Goal: Information Seeking & Learning: Compare options

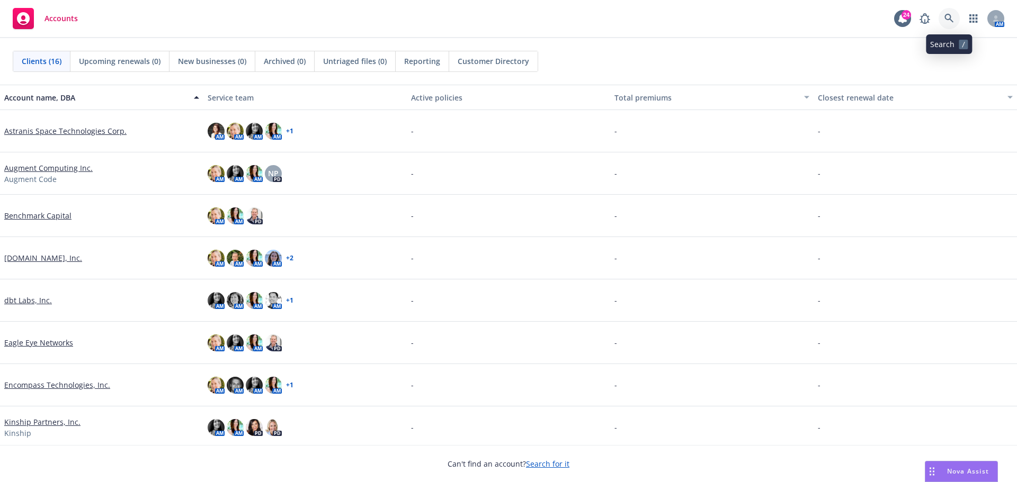
click at [943, 23] on link at bounding box center [948, 18] width 21 height 21
click at [41, 129] on link "Astranis Space Technologies Corp." at bounding box center [65, 130] width 122 height 11
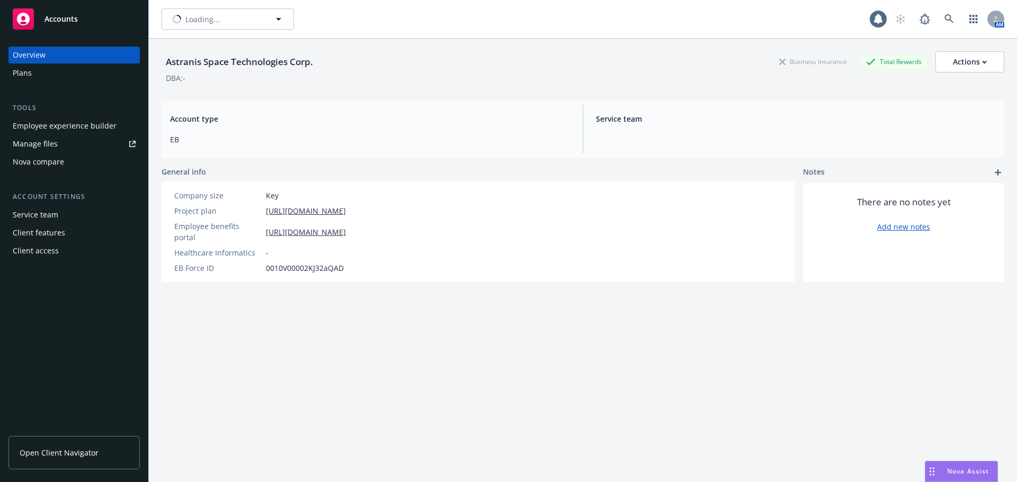
type input "Astranis Space Technologies Corp."
click at [277, 22] on icon "button" at bounding box center [278, 19] width 13 height 13
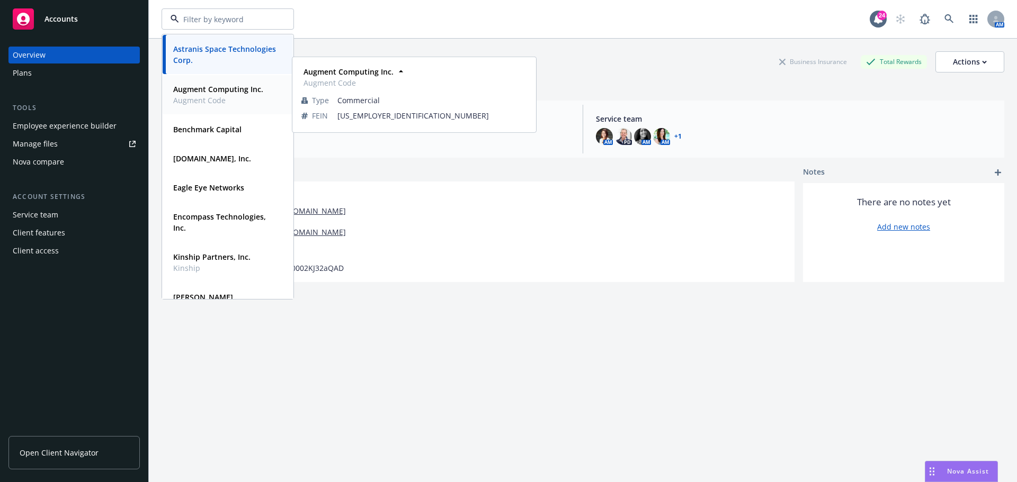
click at [199, 93] on strong "Augment Computing Inc." at bounding box center [218, 89] width 90 height 10
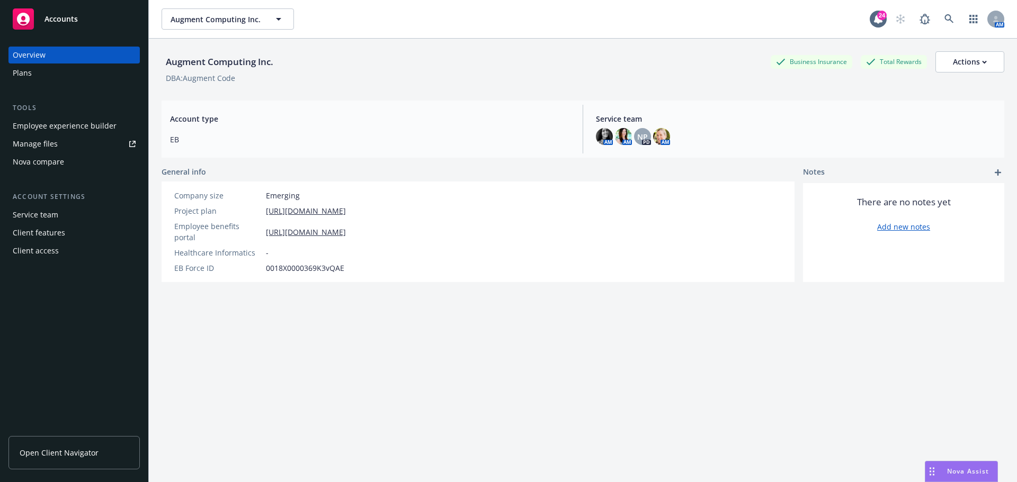
click at [28, 156] on div "Nova compare" at bounding box center [38, 162] width 51 height 17
